Goal: Information Seeking & Learning: Learn about a topic

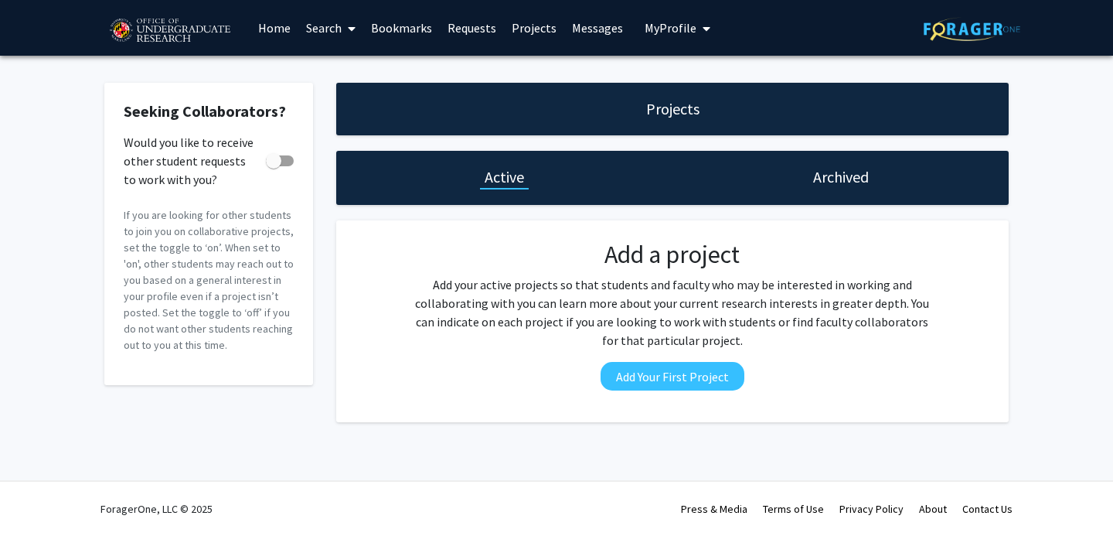
click at [318, 27] on link "Search" at bounding box center [330, 28] width 65 height 54
click at [340, 71] on span "Faculty/Staff" at bounding box center [355, 71] width 114 height 31
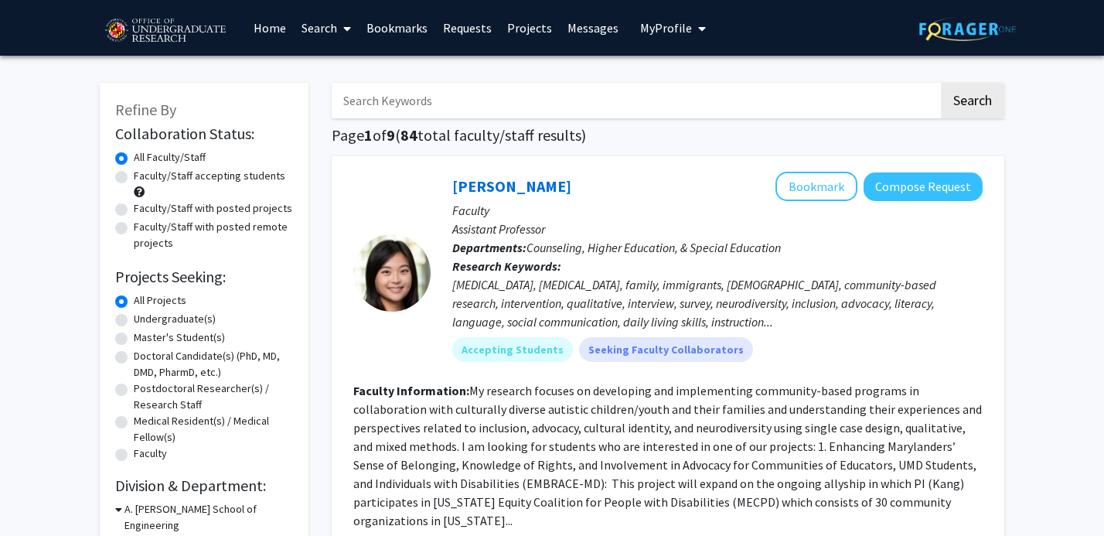
click at [513, 86] on input "Search Keywords" at bounding box center [635, 101] width 607 height 36
type input "dien"
click at [941, 83] on button "Search" at bounding box center [972, 101] width 63 height 36
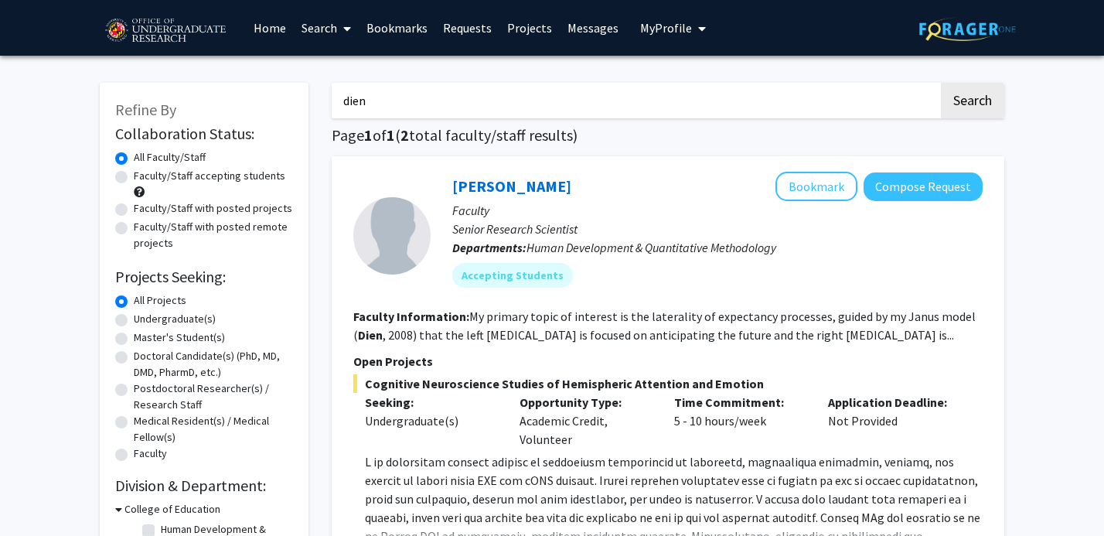
click at [414, 223] on div at bounding box center [391, 235] width 77 height 77
click at [507, 179] on link "[PERSON_NAME]" at bounding box center [511, 185] width 119 height 19
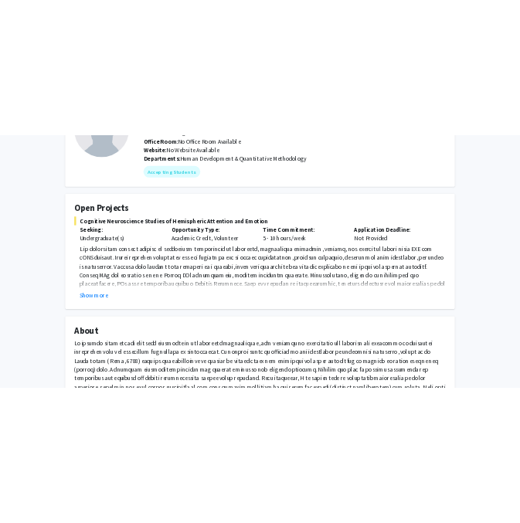
scroll to position [192, 0]
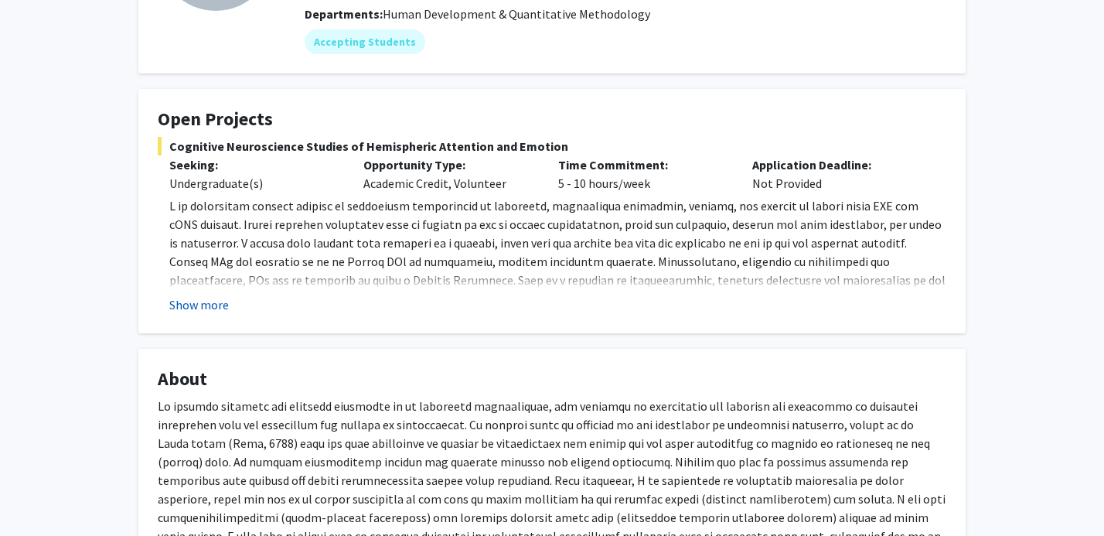
click at [191, 306] on button "Show more" at bounding box center [199, 304] width 60 height 19
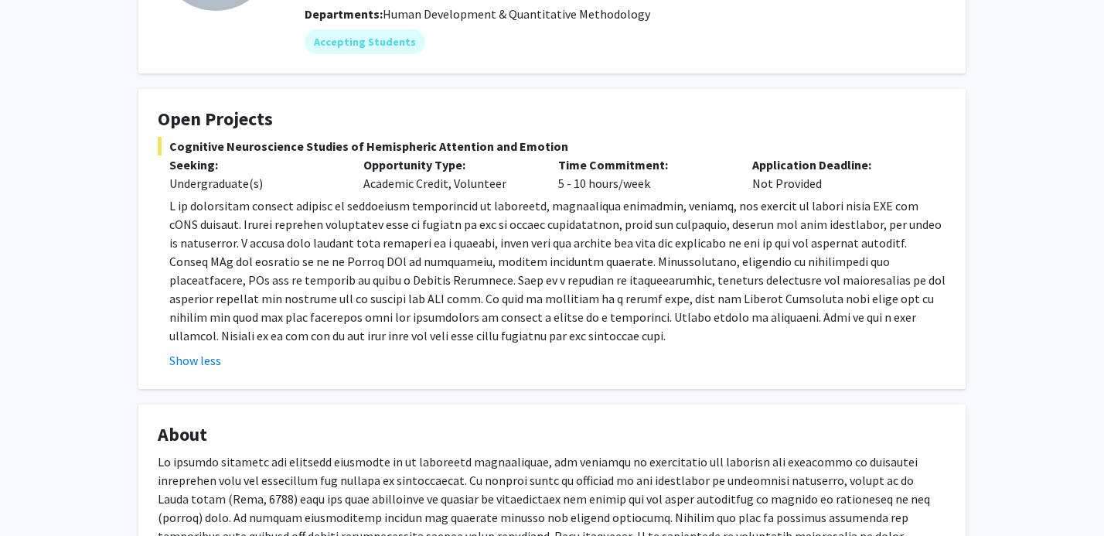
click at [285, 284] on p at bounding box center [557, 270] width 777 height 148
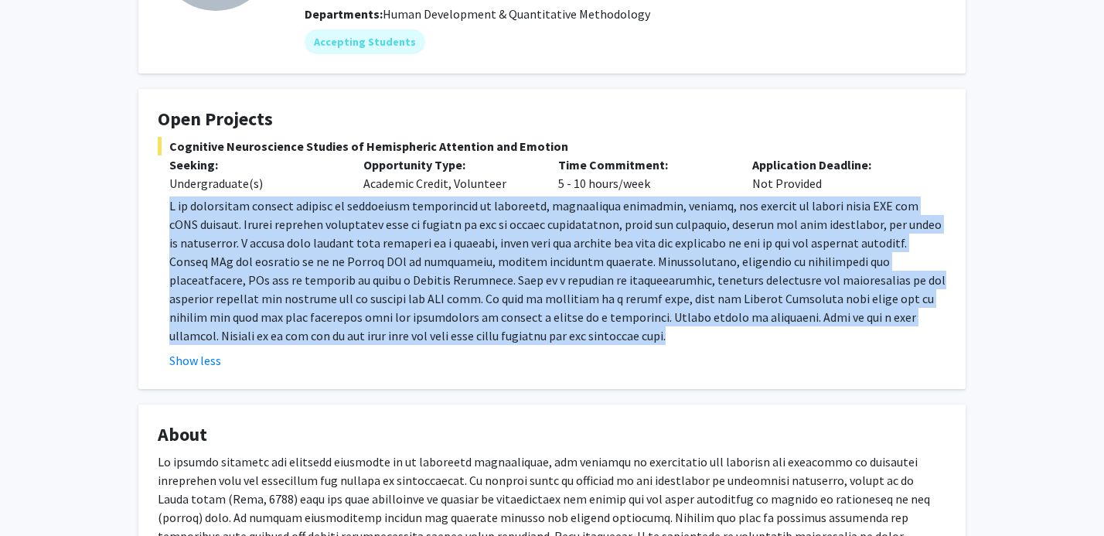
click at [285, 284] on p at bounding box center [557, 270] width 777 height 148
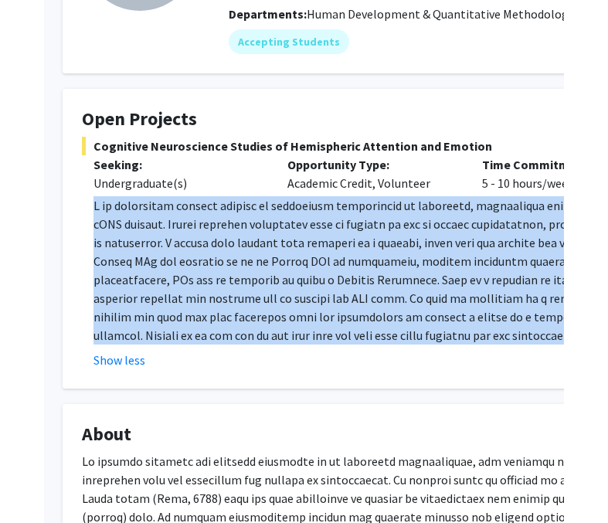
scroll to position [192, 50]
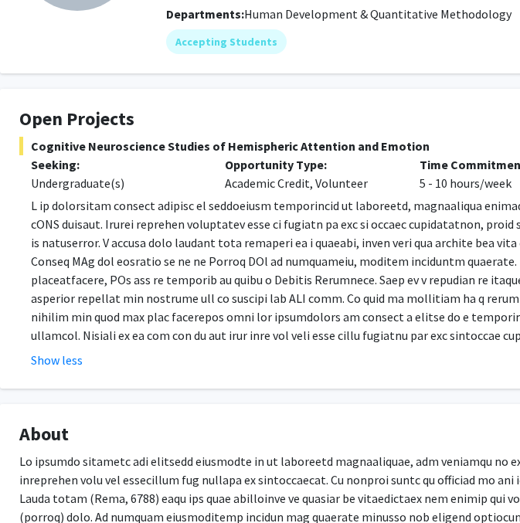
click at [230, 276] on p at bounding box center [419, 270] width 777 height 148
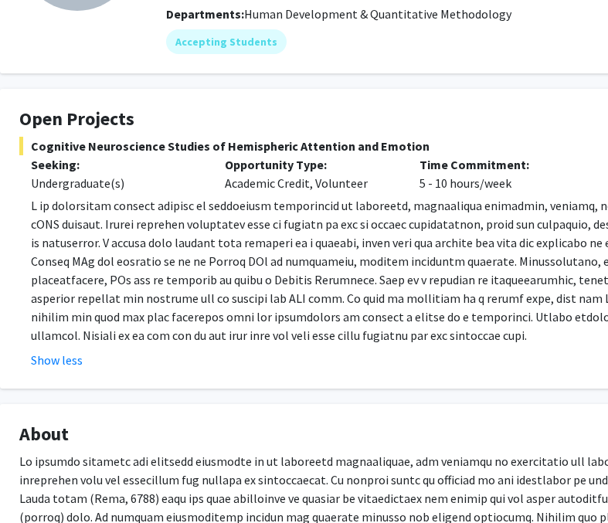
click at [588, 164] on p "Time Commitment:" at bounding box center [505, 164] width 171 height 19
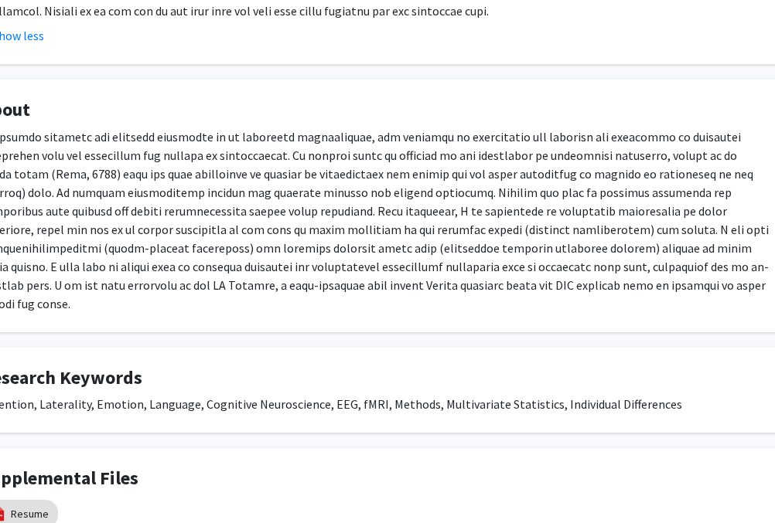
scroll to position [516, 94]
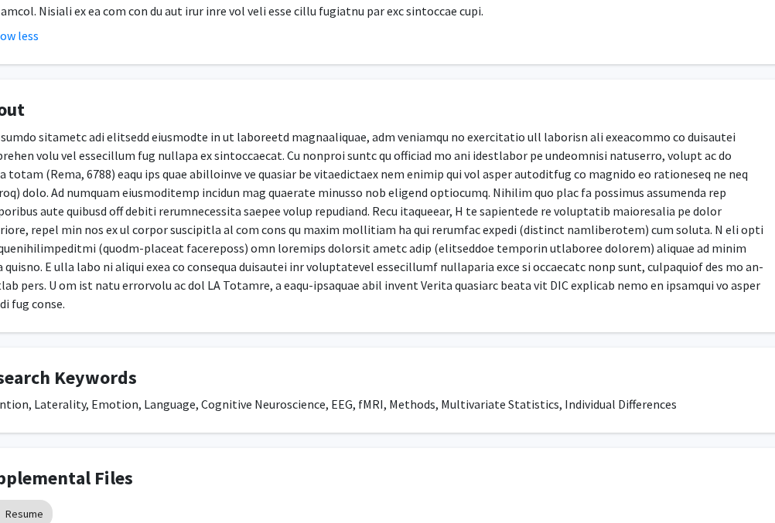
click at [715, 260] on p at bounding box center [369, 221] width 788 height 186
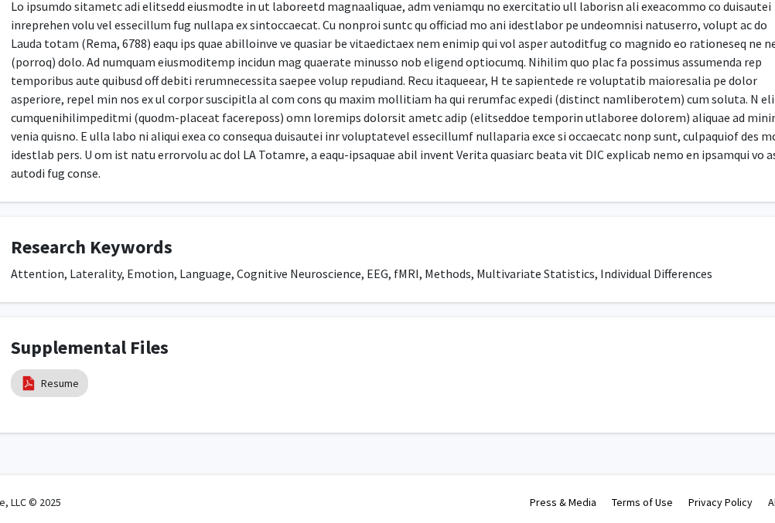
scroll to position [647, 60]
click at [76, 375] on mat-chip "Resume" at bounding box center [48, 383] width 77 height 28
click at [230, 391] on div "Resume" at bounding box center [126, 384] width 232 height 36
click at [199, 49] on p at bounding box center [404, 90] width 788 height 186
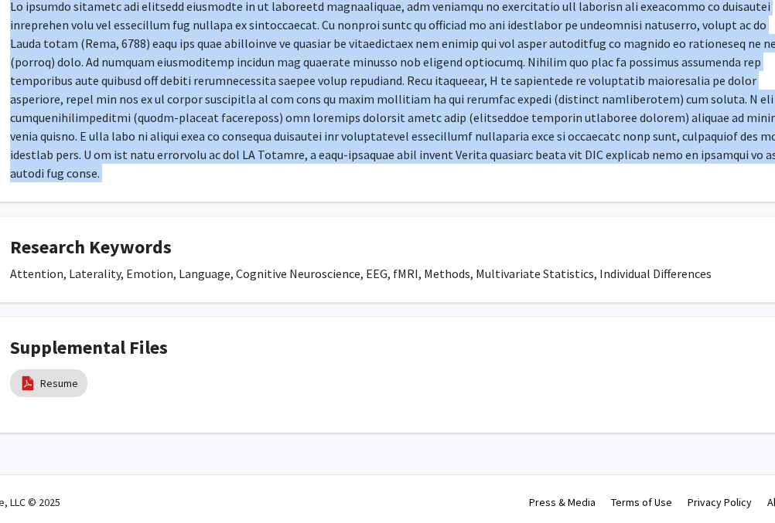
click at [199, 49] on p at bounding box center [404, 90] width 788 height 186
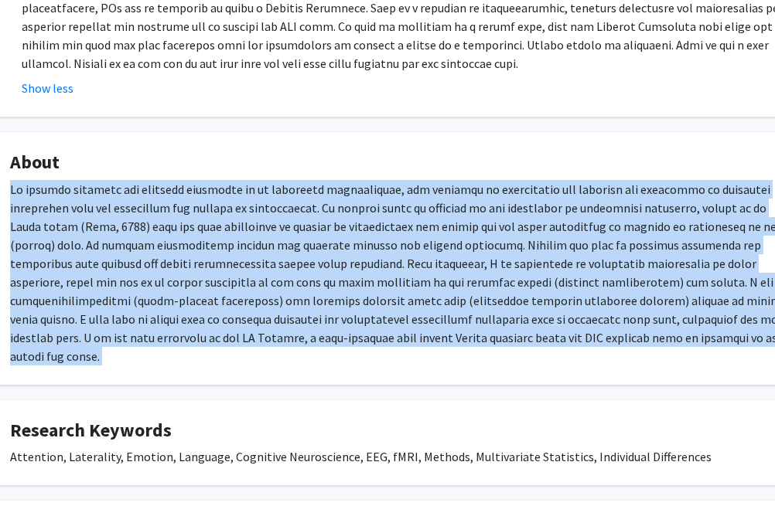
scroll to position [463, 60]
copy p "My primary research and teaching interests is in cognitive neuroscience, the ap…"
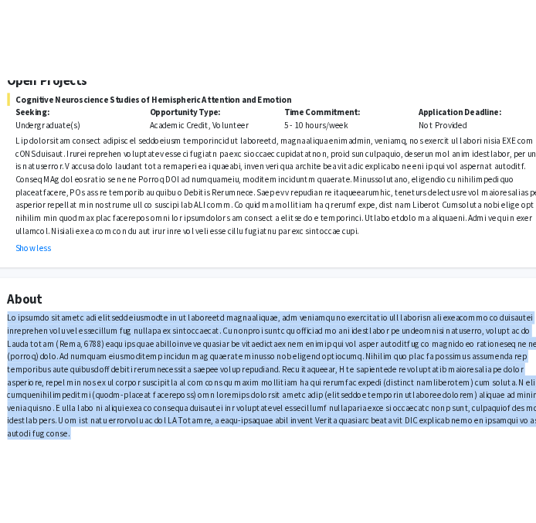
scroll to position [308, 60]
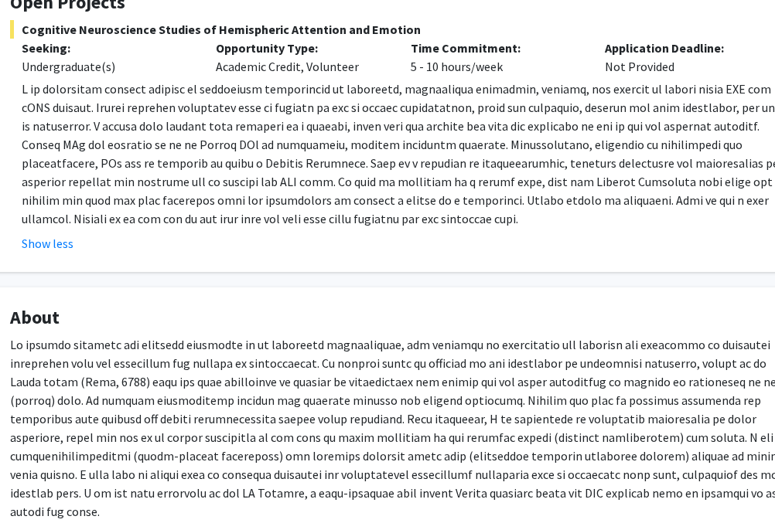
click at [384, 162] on p at bounding box center [410, 154] width 777 height 148
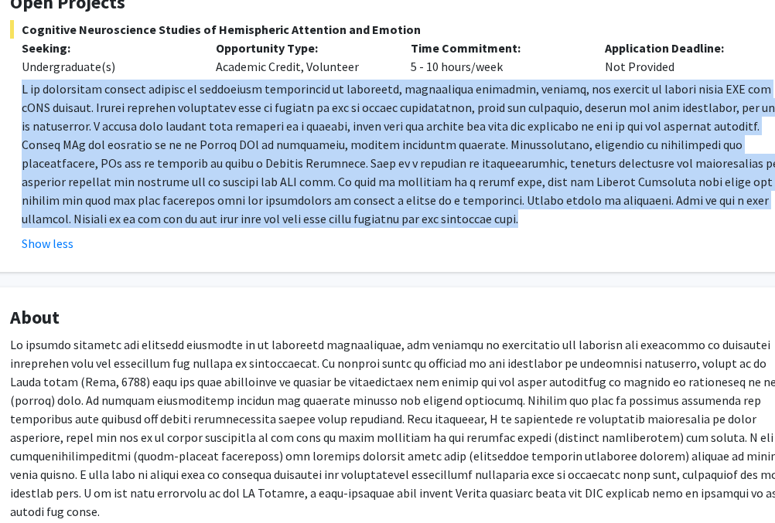
click at [384, 162] on p at bounding box center [410, 154] width 777 height 148
copy p "L ip dolorsitam consect adipisc el seddoeiusm temporincid ut laboreetd, magnaal…"
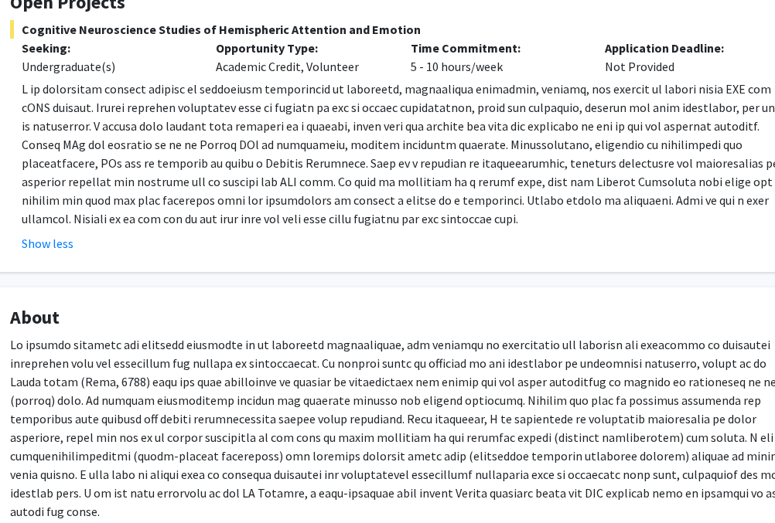
click at [276, 349] on p at bounding box center [404, 428] width 788 height 186
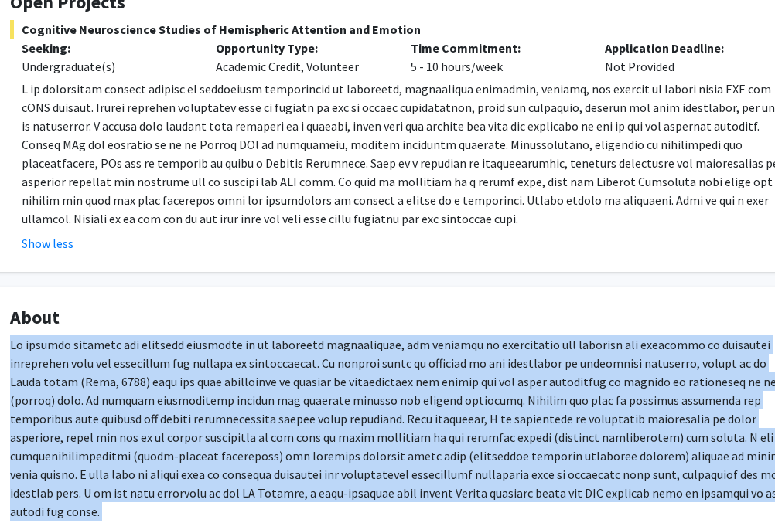
click at [276, 349] on p at bounding box center [404, 428] width 788 height 186
copy p "My primary research and teaching interests is in cognitive neuroscience, the ap…"
click at [40, 237] on button "Show less" at bounding box center [48, 243] width 52 height 19
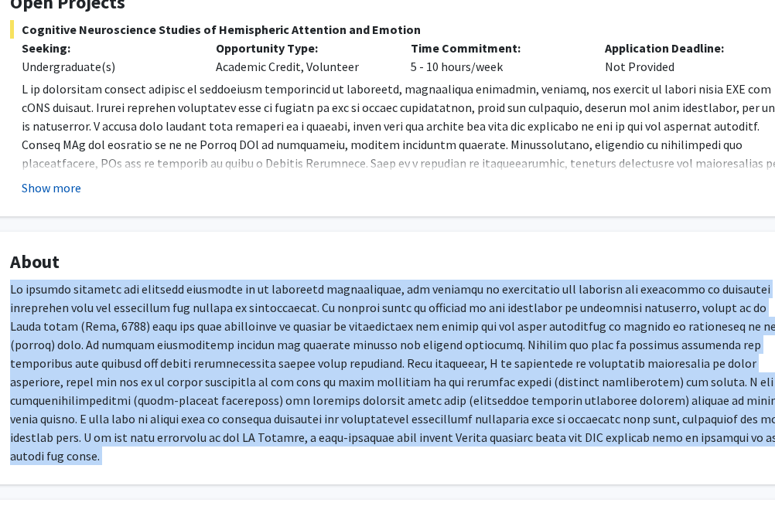
click at [60, 192] on button "Show more" at bounding box center [52, 188] width 60 height 19
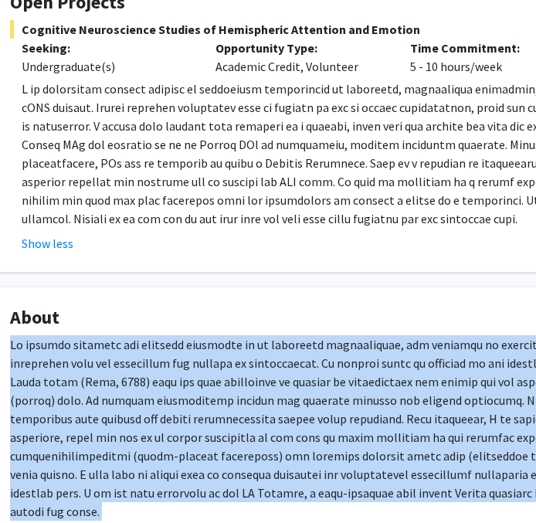
copy p "My primary research and teaching interests is in cognitive neuroscience, the ap…"
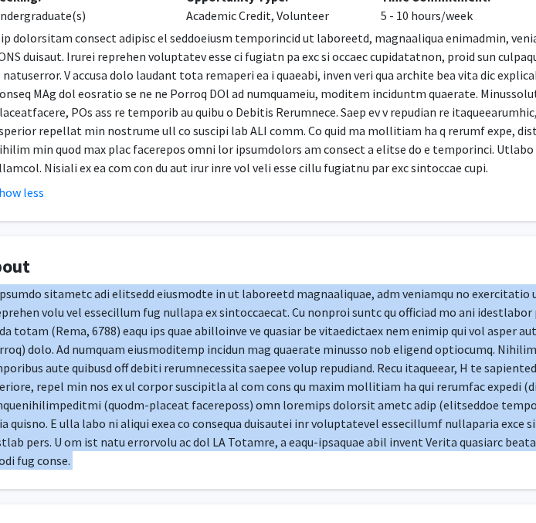
click at [298, 294] on p at bounding box center [375, 377] width 788 height 186
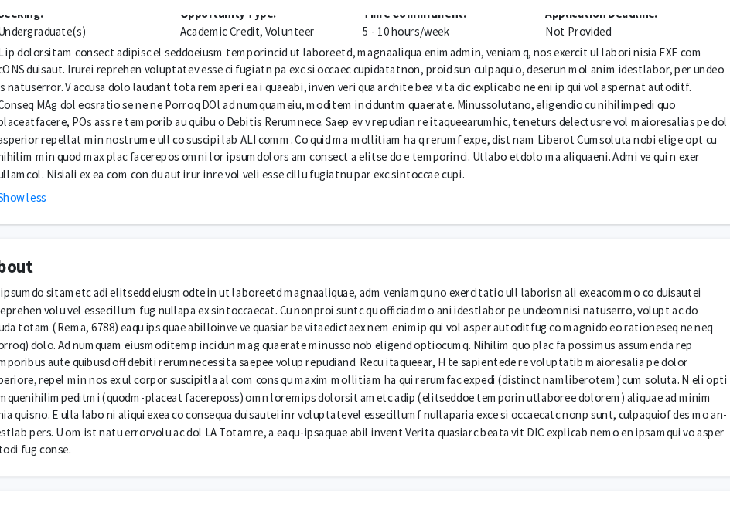
scroll to position [359, 88]
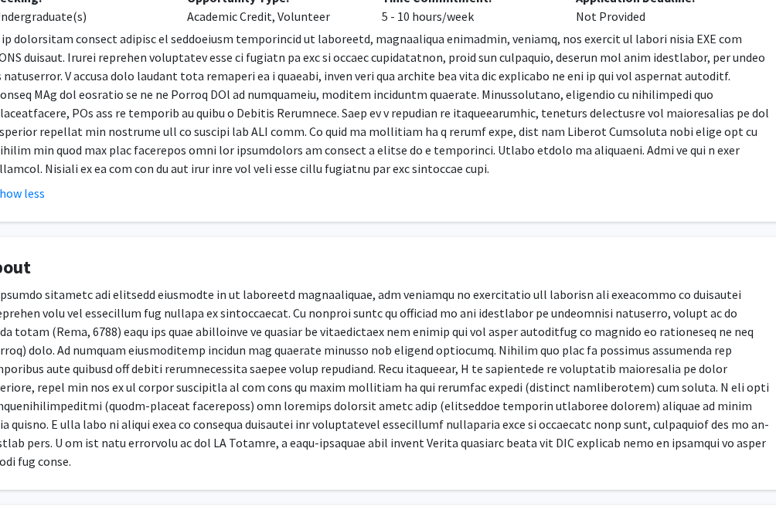
click at [250, 305] on p at bounding box center [375, 378] width 788 height 186
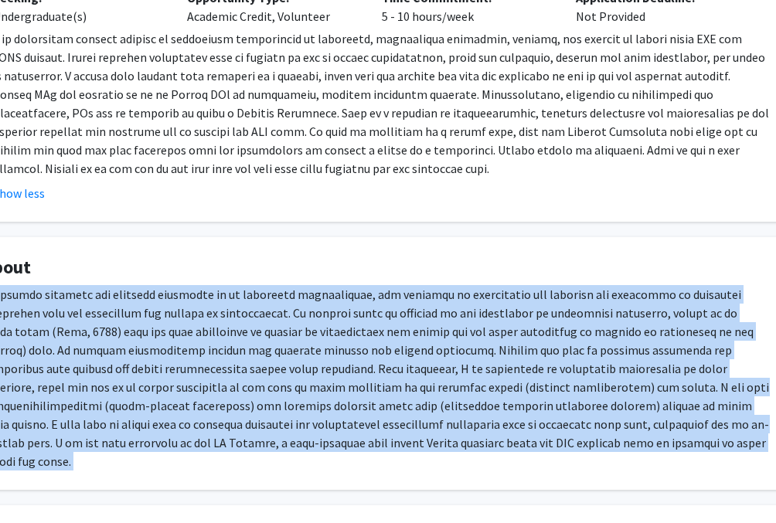
click at [250, 305] on p at bounding box center [375, 378] width 788 height 186
copy p "My primary research and teaching interests is in cognitive neuroscience, the ap…"
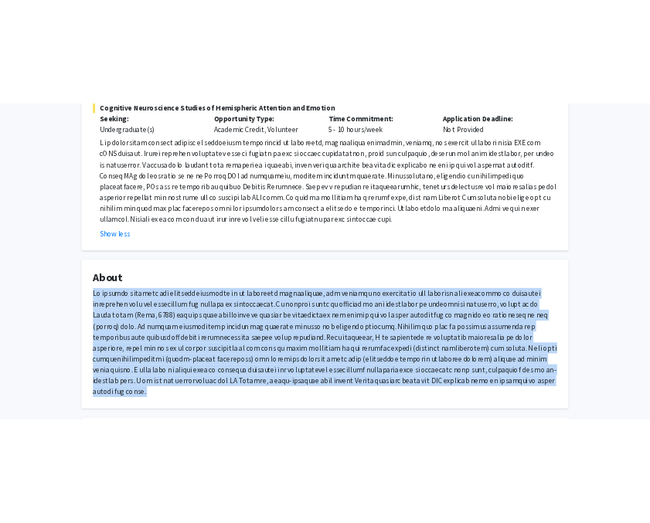
scroll to position [332, 0]
